Goal: Contribute content: Add original content to the website for others to see

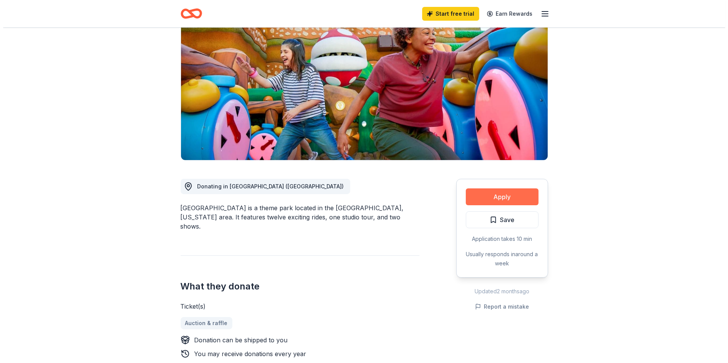
scroll to position [77, 0]
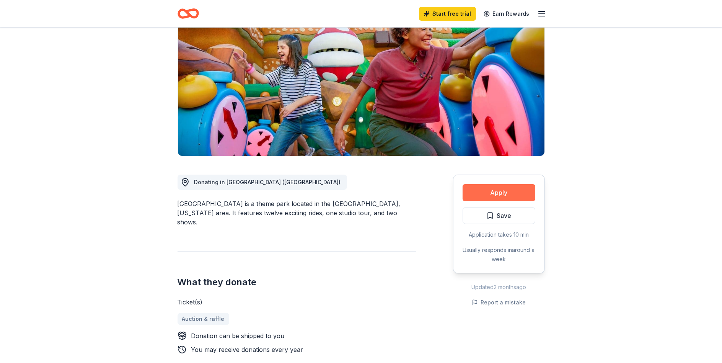
click at [509, 193] on button "Apply" at bounding box center [499, 192] width 73 height 17
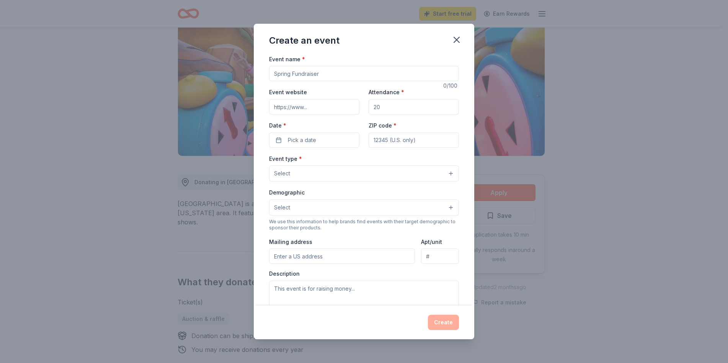
click at [324, 70] on input "Event name *" at bounding box center [364, 73] width 190 height 15
click at [302, 73] on input "Haitians & friends United Against Breast Cancer" at bounding box center [364, 73] width 190 height 15
type input "Haitians & Friends United Against Breast Cancer"
click at [319, 107] on input "Event website" at bounding box center [314, 106] width 90 height 15
type input "mlcancerfoundation.org"
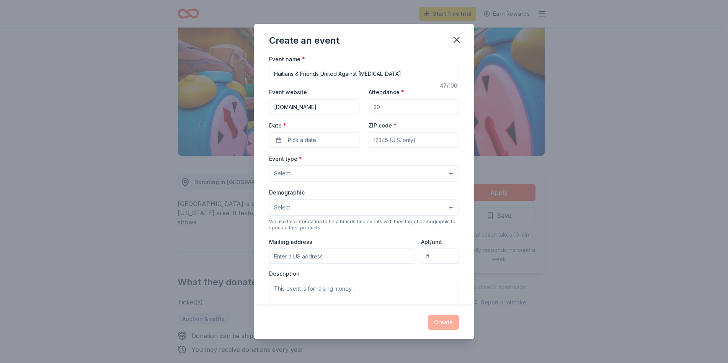
click at [393, 107] on input "Attendance *" at bounding box center [414, 106] width 90 height 15
drag, startPoint x: 393, startPoint y: 107, endPoint x: 367, endPoint y: 108, distance: 26.4
click at [369, 108] on input "Attendance *" at bounding box center [414, 106] width 90 height 15
type input "50"
click at [323, 142] on button "Pick a date" at bounding box center [314, 139] width 90 height 15
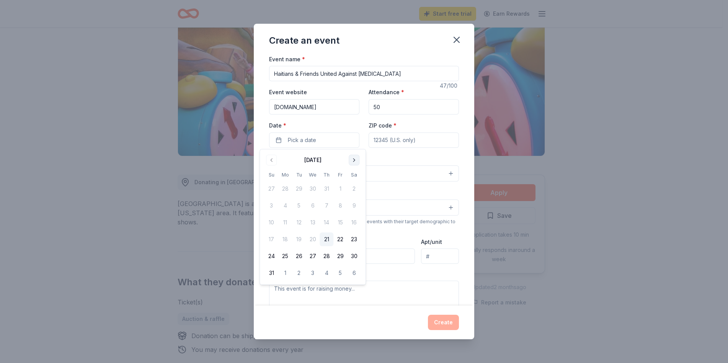
click at [356, 160] on button "Go to next month" at bounding box center [354, 160] width 11 height 11
click at [352, 190] on button "4" at bounding box center [354, 189] width 14 height 14
click at [398, 139] on input "ZIP code *" at bounding box center [414, 139] width 90 height 15
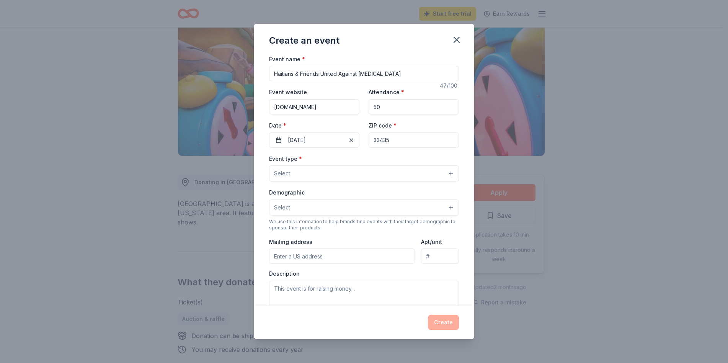
type input "33435"
click at [322, 178] on button "Select" at bounding box center [364, 173] width 190 height 16
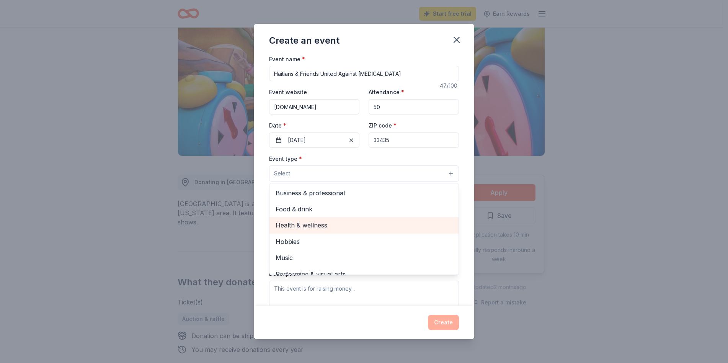
scroll to position [25, 0]
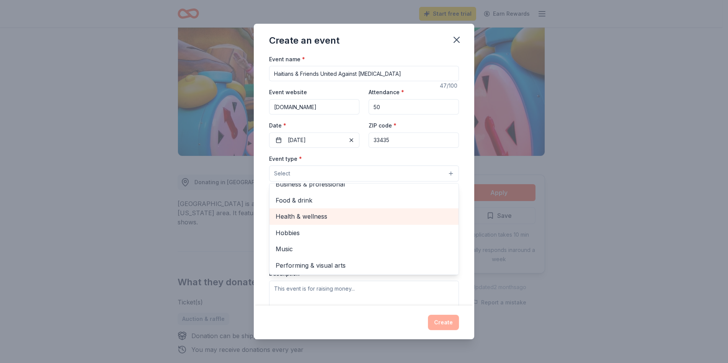
click at [320, 219] on span "Health & wellness" at bounding box center [364, 216] width 177 height 10
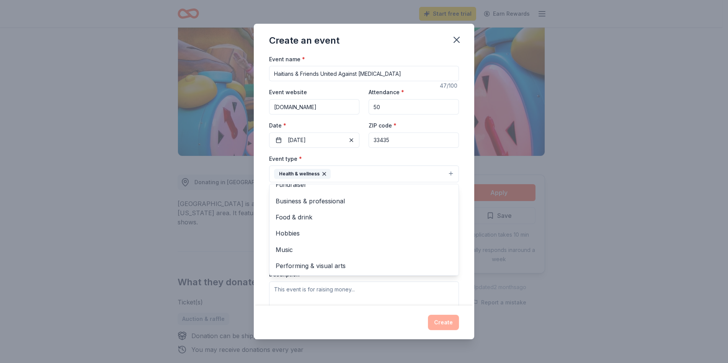
click at [543, 231] on div "Create an event Event name * Haitians & Friends United Against Breast Cancer 47…" at bounding box center [364, 181] width 728 height 363
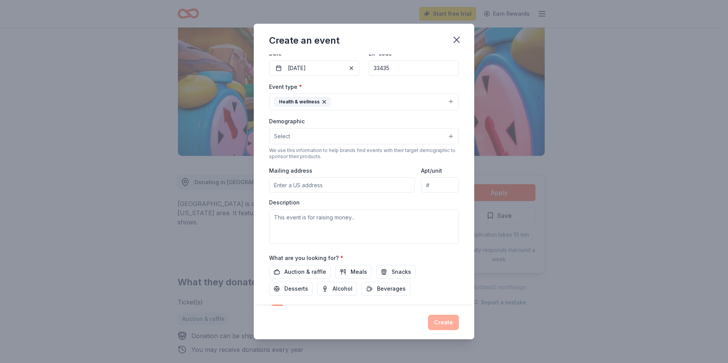
scroll to position [77, 0]
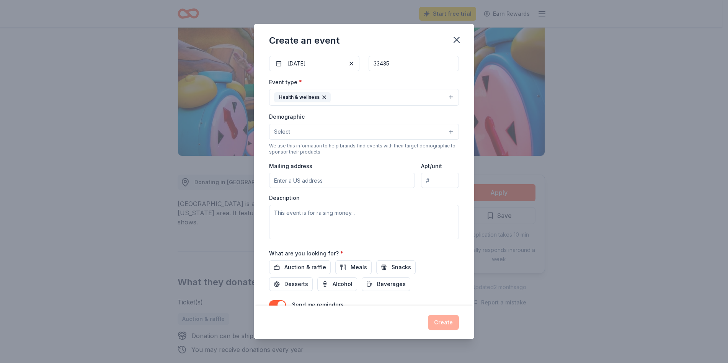
click at [408, 132] on button "Select" at bounding box center [364, 132] width 190 height 16
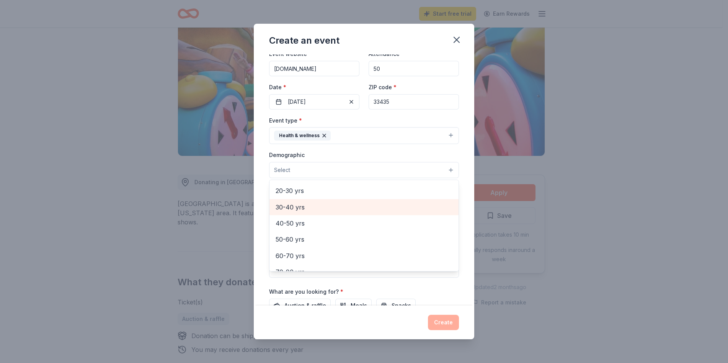
scroll to position [8, 0]
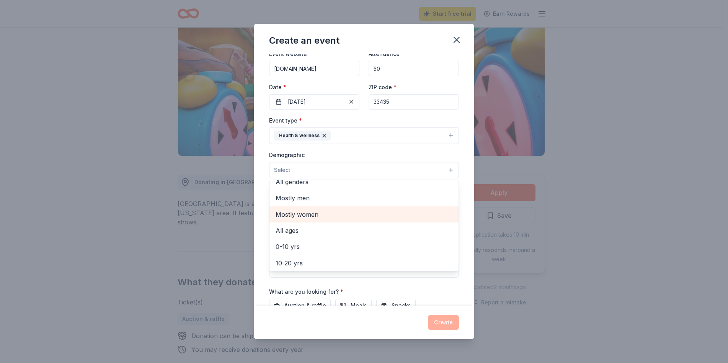
click at [307, 215] on span "Mostly women" at bounding box center [364, 214] width 177 height 10
click at [546, 239] on div "Create an event Event name * Haitians & Friends United Against Breast Cancer 47…" at bounding box center [364, 181] width 728 height 363
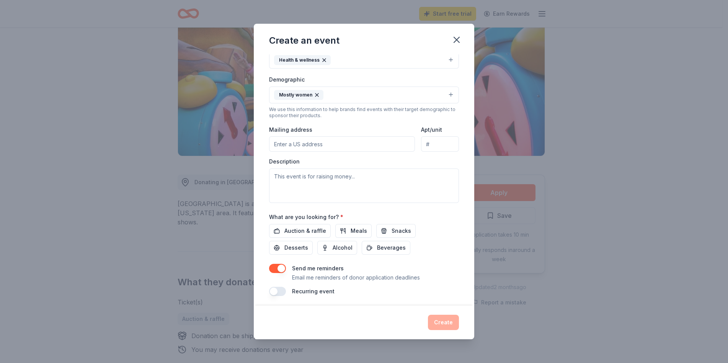
scroll to position [115, 0]
click at [343, 147] on input "Mailing address" at bounding box center [342, 142] width 146 height 15
click at [585, 188] on div "Create an event Event name * Haitians & Friends United Against Breast Cancer 47…" at bounding box center [364, 181] width 728 height 363
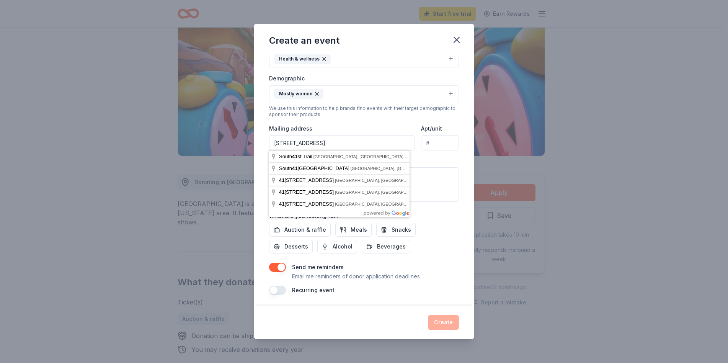
drag, startPoint x: 374, startPoint y: 147, endPoint x: 265, endPoint y: 141, distance: 109.6
click at [265, 141] on div "Event name * Haitians & Friends United Against Breast Cancer 47 /100 Event webs…" at bounding box center [364, 179] width 221 height 251
type input "4070 Tivoli Court, Greenacres, FL 33467"
type input "208"
drag, startPoint x: 383, startPoint y: 144, endPoint x: 317, endPoint y: 140, distance: 66.3
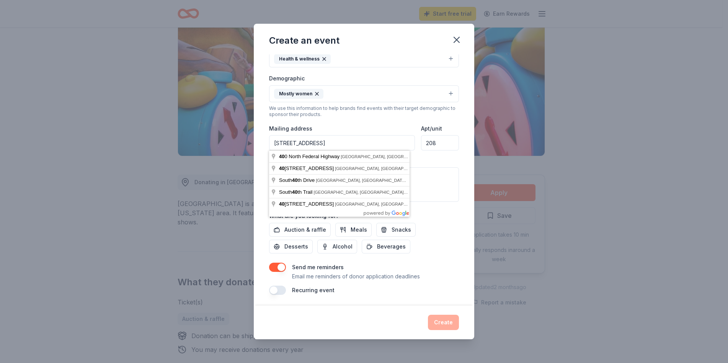
click at [317, 140] on input "4070 Tivoli Court, Greenacres, FL 33467" at bounding box center [342, 142] width 146 height 15
type input "4070 Tivoli Court"
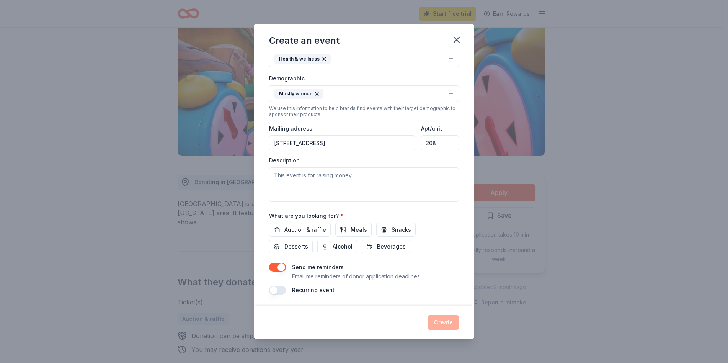
drag, startPoint x: 425, startPoint y: 144, endPoint x: 413, endPoint y: 143, distance: 12.6
click at [413, 143] on div "Mailing address 4070 Tivoli Court Apt/unit 208" at bounding box center [364, 137] width 190 height 27
type input "308"
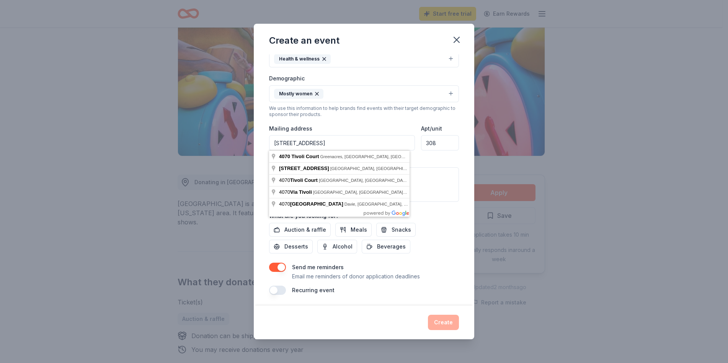
click at [331, 142] on input "4070 Tivoli Court" at bounding box center [342, 142] width 146 height 15
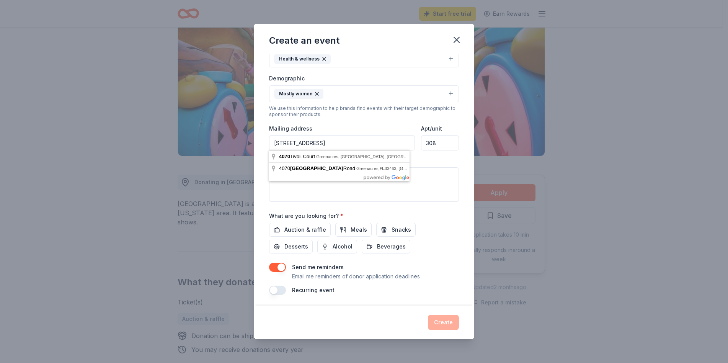
type input "4070 Tivoli Court , Lake Woth Fl 33467"
click at [547, 180] on div "Create an event Event name * Haitians & Friends United Against Breast Cancer 47…" at bounding box center [364, 181] width 728 height 363
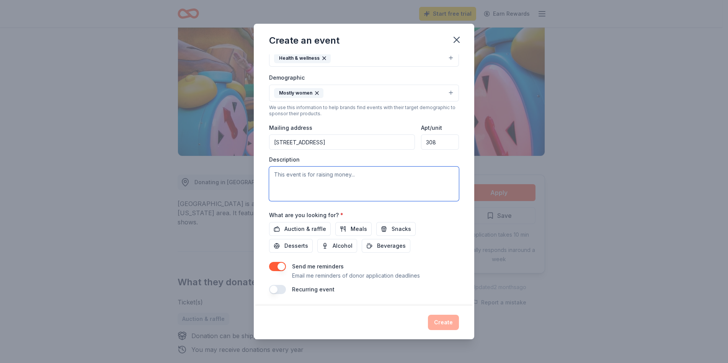
click at [377, 175] on textarea at bounding box center [364, 184] width 190 height 34
paste textarea "The goal of the event is to raise awareness and reduce the stigma of breast can…"
click at [355, 185] on textarea "The goal of the event is to raise awareness and reduce the stigma of breast can…" at bounding box center [364, 184] width 190 height 34
type textarea "The goal of the event is to raise awareness and reduce the stigma of breast can…"
drag, startPoint x: 367, startPoint y: 181, endPoint x: 271, endPoint y: 172, distance: 96.5
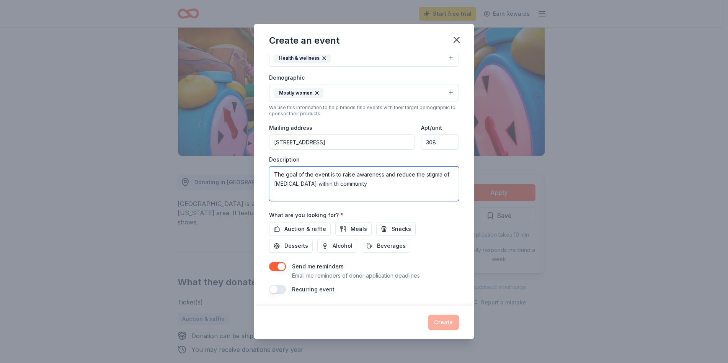
click at [271, 172] on textarea "The goal of the event is to raise awareness and reduce the stigma of breast can…" at bounding box center [364, 184] width 190 height 34
paste textarea "This Walk and Health Fair objective is to provide the much needed Breast and Ce…"
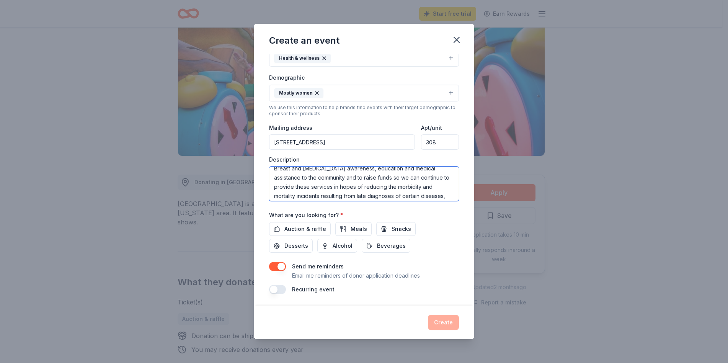
scroll to position [0, 0]
drag, startPoint x: 432, startPoint y: 194, endPoint x: 273, endPoint y: 171, distance: 160.5
click at [273, 171] on textarea "This Walk and Health Fair objective is to provide the much needed Breast and Ce…" at bounding box center [364, 184] width 190 height 34
type textarea "This Walk and Health Fair objective is to provide the much needed Breast and Ce…"
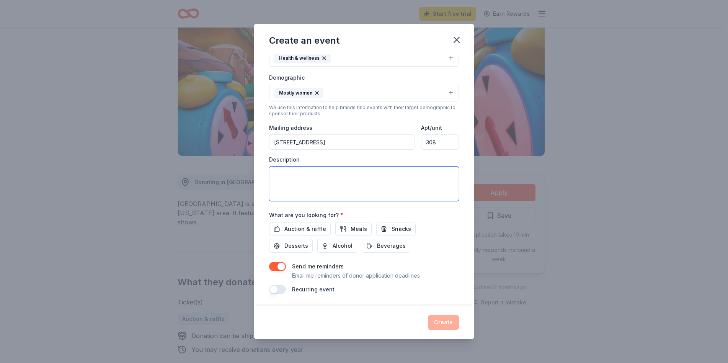
click at [280, 178] on textarea at bounding box center [364, 184] width 190 height 34
paste textarea "This Walk and Health Fair objective is to provide the much-needed Breast and Ce…"
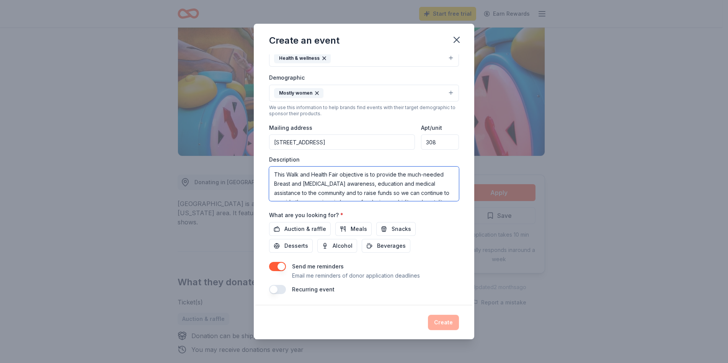
scroll to position [13, 0]
type textarea "This Walk and Health Fair objective is to provide the much-needed Breast and Ce…"
click at [448, 237] on div "Auction & raffle Meals Snacks Desserts Alcohol Beverages" at bounding box center [364, 237] width 190 height 31
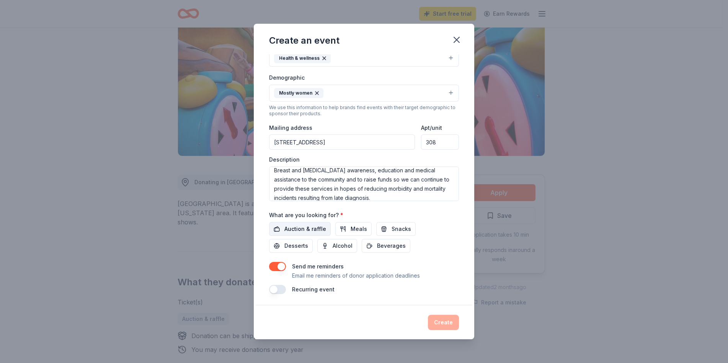
click at [289, 228] on span "Auction & raffle" at bounding box center [305, 228] width 42 height 9
click at [281, 290] on button "button" at bounding box center [277, 289] width 17 height 9
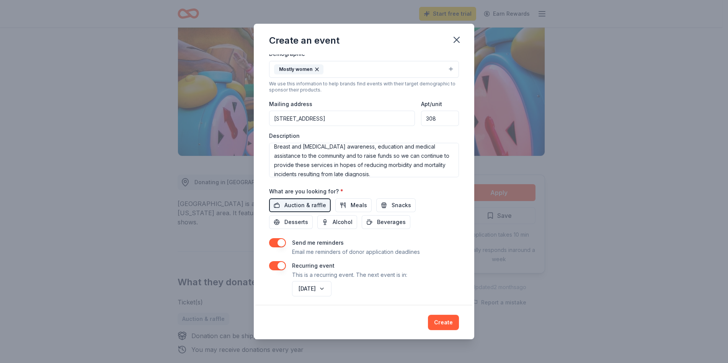
scroll to position [144, 0]
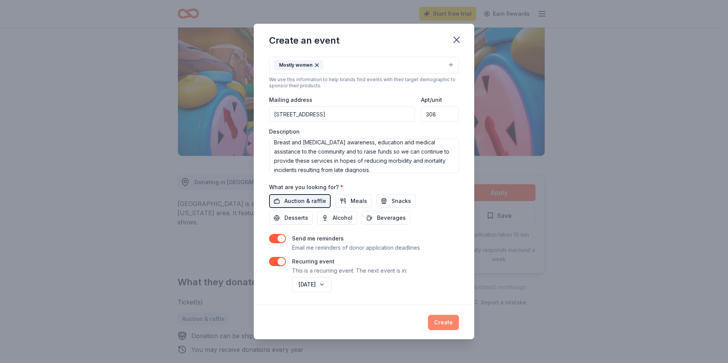
click at [448, 325] on button "Create" at bounding box center [443, 322] width 31 height 15
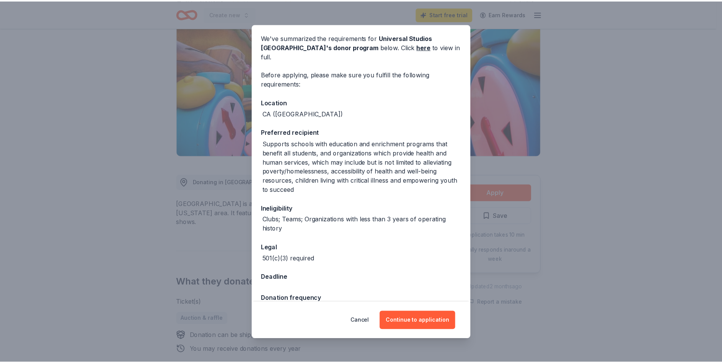
scroll to position [39, 0]
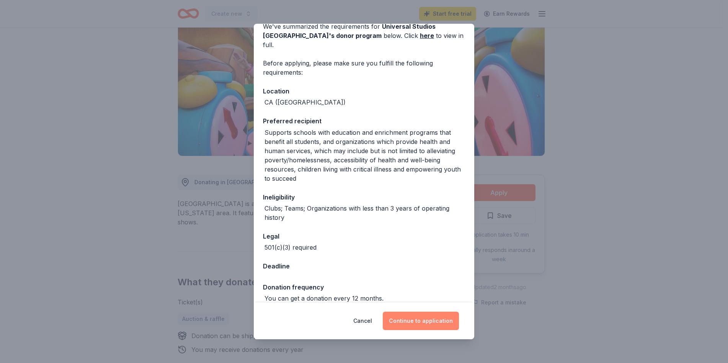
click at [424, 322] on button "Continue to application" at bounding box center [421, 321] width 76 height 18
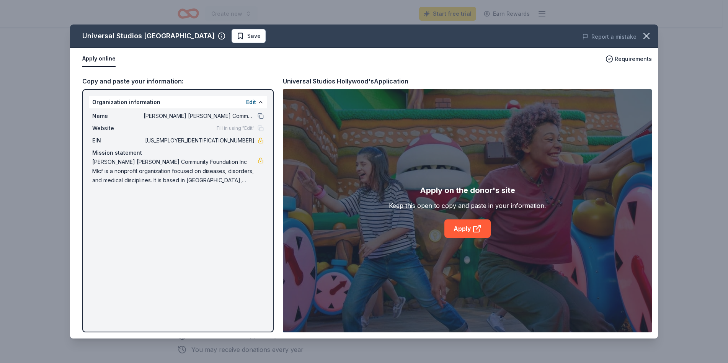
click at [458, 230] on div "Universal Studios Hollywood Save Report a mistake Apply online Requirements Cop…" at bounding box center [364, 182] width 588 height 314
click at [458, 229] on div "Universal Studios Hollywood Save Report a mistake Apply online Requirements Cop…" at bounding box center [364, 182] width 588 height 314
click at [471, 227] on div "Universal Studios Hollywood Save Report a mistake Apply online Requirements Cop…" at bounding box center [364, 182] width 588 height 314
click at [645, 41] on button "button" at bounding box center [646, 36] width 17 height 17
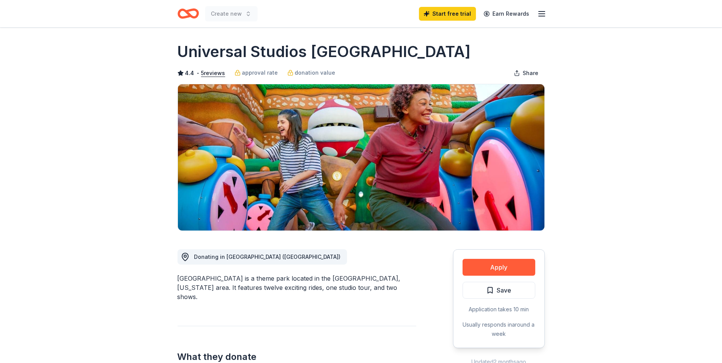
scroll to position [0, 0]
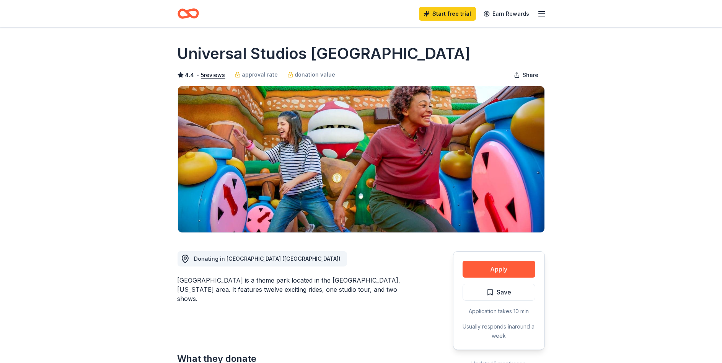
click at [544, 16] on line "button" at bounding box center [542, 16] width 6 height 0
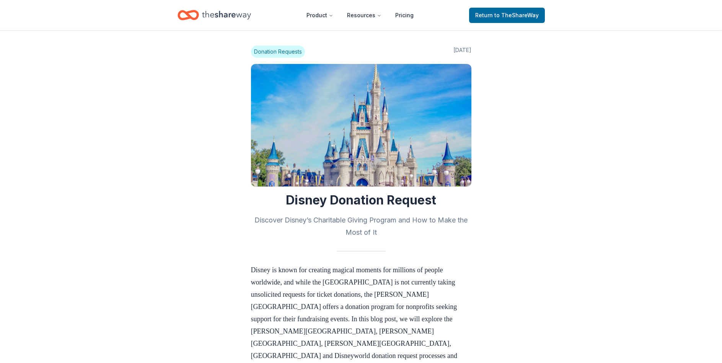
scroll to position [458, 0]
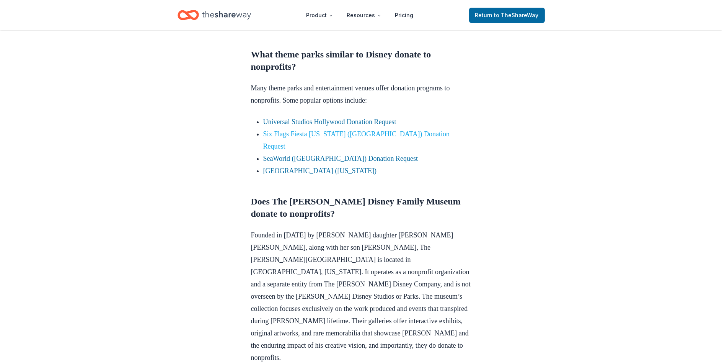
click at [306, 133] on link "Six Flags Fiesta [US_STATE] ([GEOGRAPHIC_DATA]) Donation Request" at bounding box center [356, 140] width 187 height 20
